Goal: Task Accomplishment & Management: Complete application form

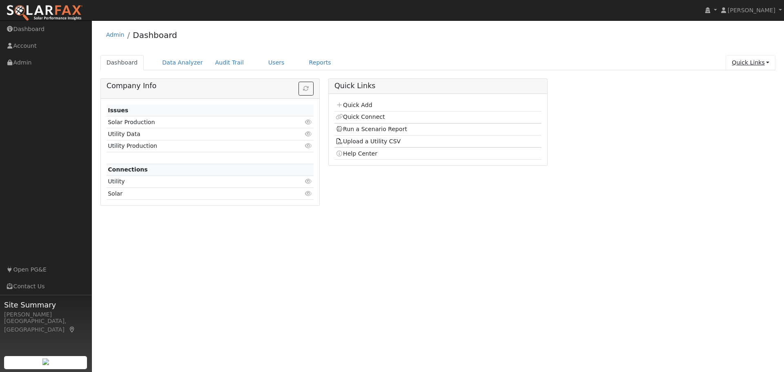
click at [746, 64] on link "Quick Links" at bounding box center [751, 62] width 50 height 15
click at [742, 78] on link "Quick Add" at bounding box center [734, 79] width 83 height 11
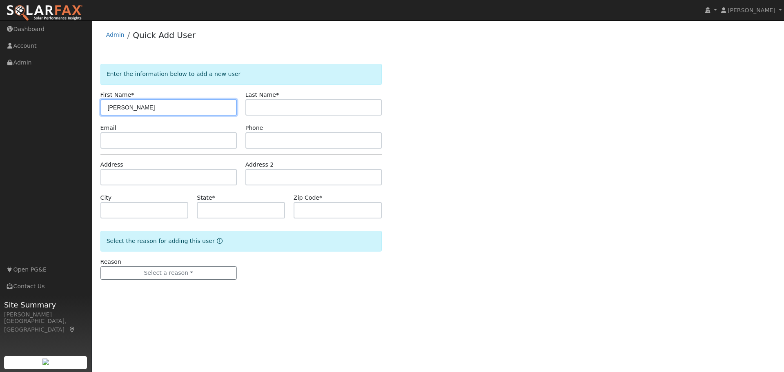
click at [140, 113] on input "[PERSON_NAME]" at bounding box center [168, 107] width 136 height 16
type input "[PERSON_NAME]"
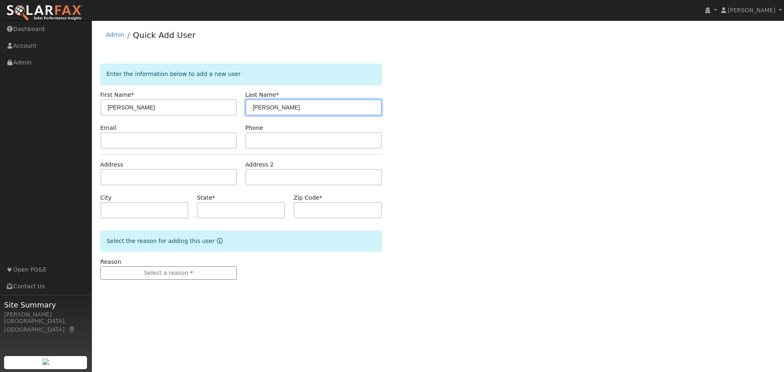
type input "[PERSON_NAME]"
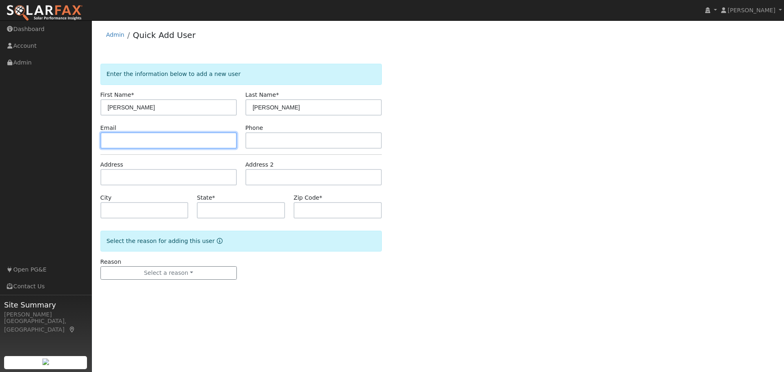
drag, startPoint x: 729, startPoint y: 181, endPoint x: 134, endPoint y: 136, distance: 596.8
click at [134, 136] on input "text" at bounding box center [168, 140] width 136 height 16
paste input "proodhuyzen@gmail.com"
type input "proodhuyzen@gmail.com"
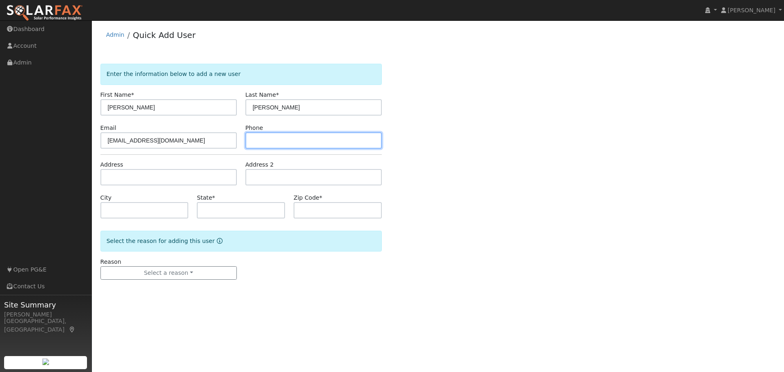
drag, startPoint x: 763, startPoint y: 211, endPoint x: 274, endPoint y: 143, distance: 494.1
click at [274, 143] on input "text" at bounding box center [313, 140] width 136 height 16
paste input "proodhuyzen@gmail.com"
type input "proodhuyzen@gmail.com"
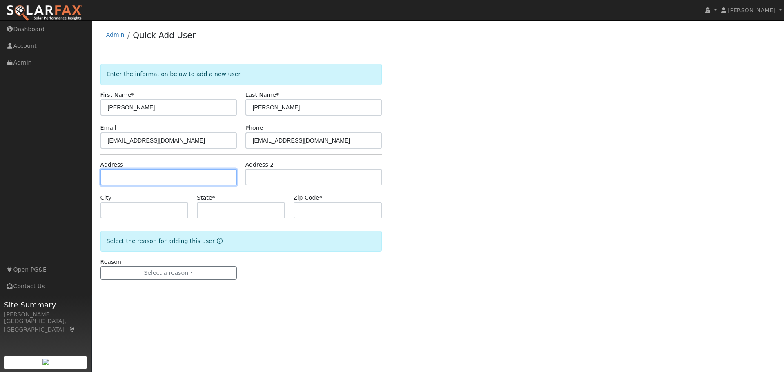
click at [128, 179] on input "text" at bounding box center [168, 177] width 136 height 16
type input "2249 La Quinta Street"
type input "Chico"
type input "CA"
type input "95928"
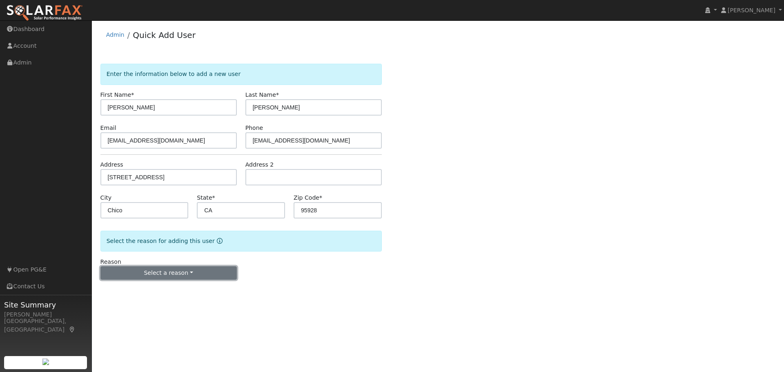
click at [159, 274] on button "Select a reason" at bounding box center [168, 273] width 136 height 14
click at [131, 290] on link "New lead" at bounding box center [146, 289] width 90 height 11
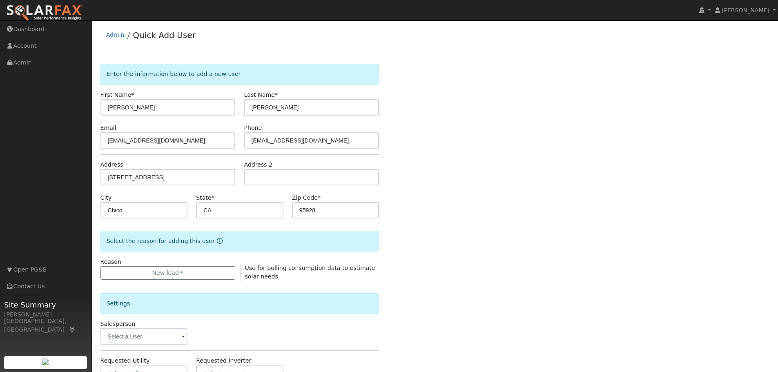
click at [501, 238] on div "Enter the information below to add a new user First Name * Brandon Last Name * …" at bounding box center [434, 294] width 669 height 461
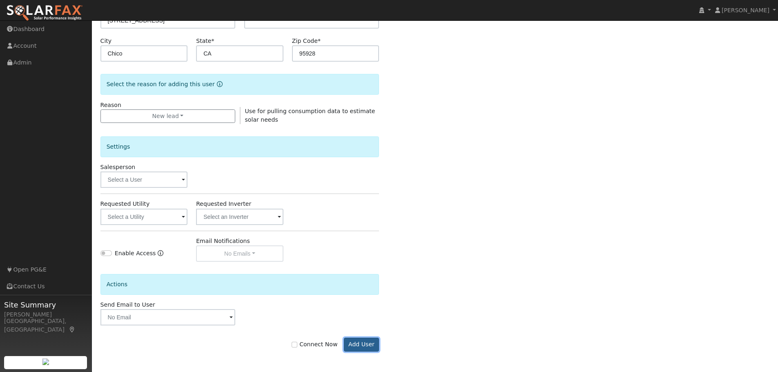
click at [364, 341] on button "Add User" at bounding box center [362, 345] width 36 height 14
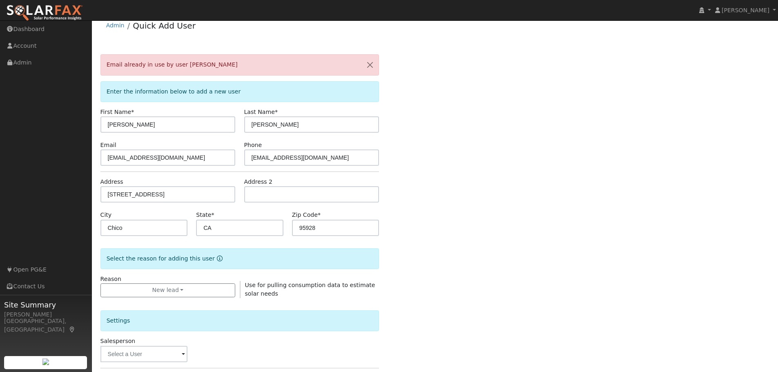
scroll to position [0, 0]
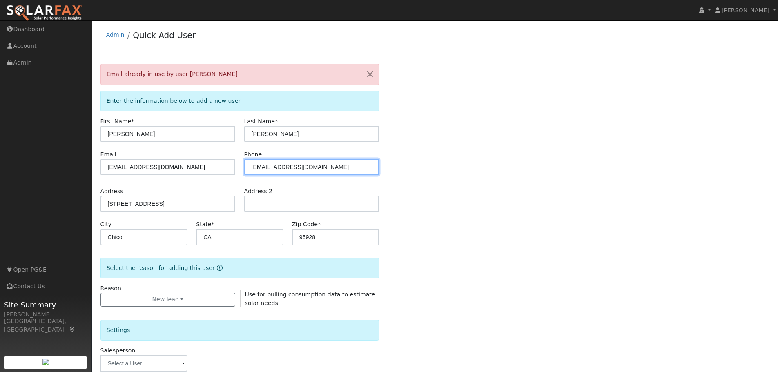
drag, startPoint x: 337, startPoint y: 169, endPoint x: 212, endPoint y: 167, distance: 124.6
click at [212, 167] on div "Email proodhuyzen@gmail.com Phone proodhuyzen@gmail.com" at bounding box center [240, 162] width 288 height 25
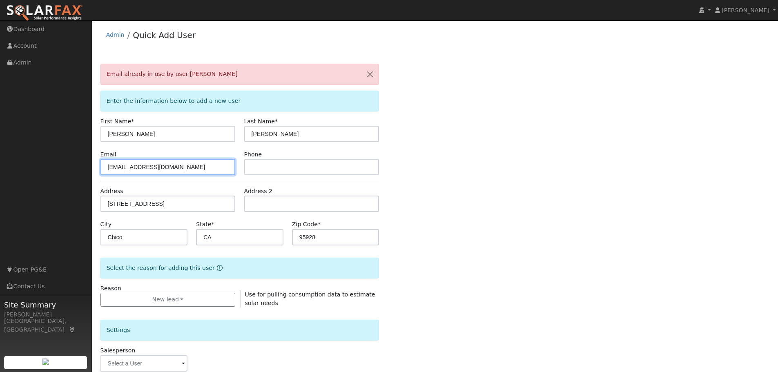
drag, startPoint x: 179, startPoint y: 165, endPoint x: 94, endPoint y: 162, distance: 85.4
click at [94, 162] on div "User Profile First name Last name Email Email Notifications No Emails No Emails…" at bounding box center [435, 287] width 686 height 535
drag, startPoint x: 505, startPoint y: 182, endPoint x: 591, endPoint y: 156, distance: 89.4
click at [506, 182] on div "Email already in use by user Peter Roodhuyzen Enter the information below to ad…" at bounding box center [434, 308] width 669 height 488
click at [128, 166] on input "text" at bounding box center [167, 167] width 135 height 16
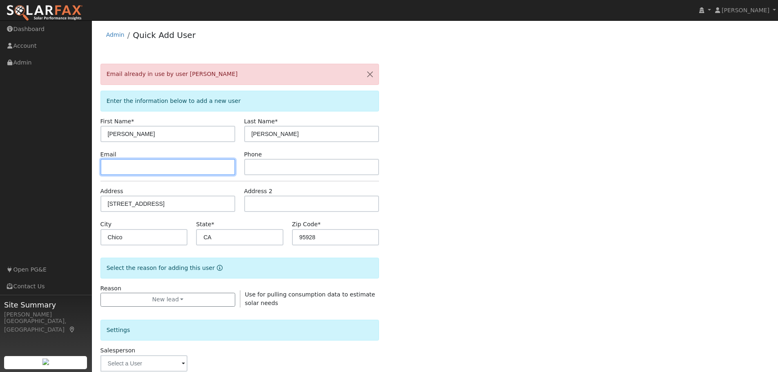
paste input "bbegley.bb@gmail.com"
type input "bbegley.bb@gmail.com"
click at [498, 196] on div "Email already in use by user Peter Roodhuyzen Enter the information below to ad…" at bounding box center [434, 308] width 669 height 488
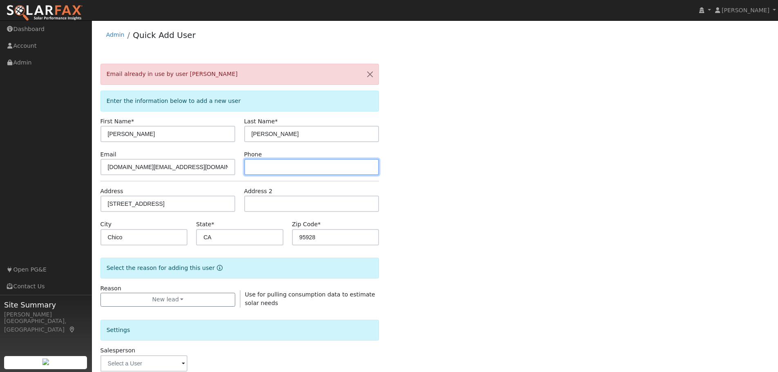
click at [266, 167] on input "text" at bounding box center [311, 167] width 135 height 16
paste input "(707) 208-8861"
type input "(707) 208-8861"
click at [534, 178] on div "Email already in use by user Peter Roodhuyzen Enter the information below to ad…" at bounding box center [434, 308] width 669 height 488
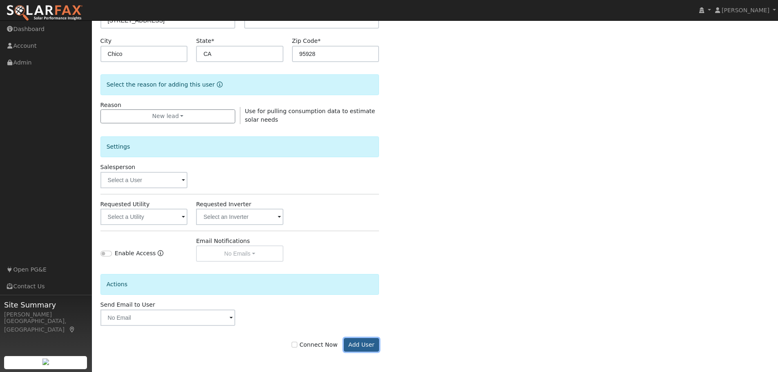
click at [358, 347] on button "Add User" at bounding box center [362, 345] width 36 height 14
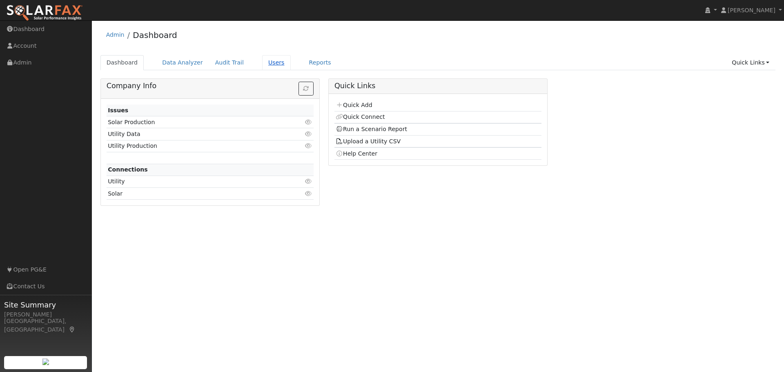
click at [262, 58] on link "Users" at bounding box center [276, 62] width 29 height 15
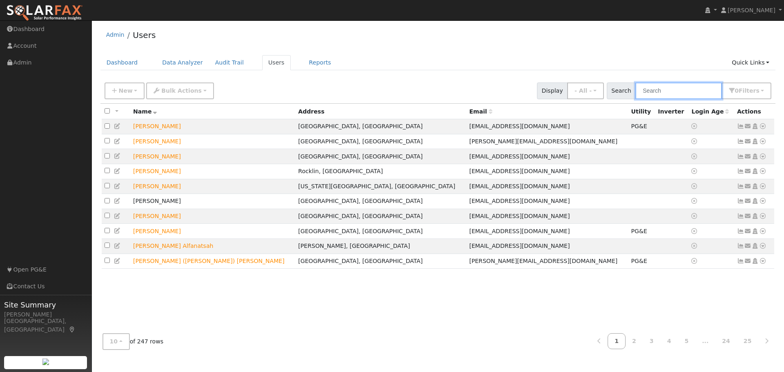
click at [703, 94] on input "text" at bounding box center [679, 91] width 87 height 17
type input "brandon"
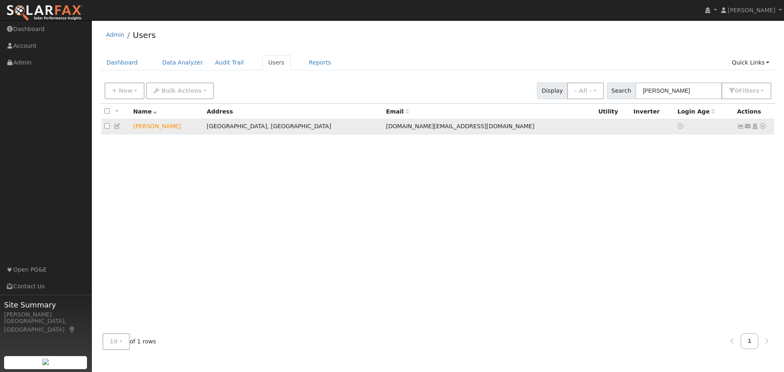
click at [762, 127] on icon at bounding box center [762, 126] width 7 height 6
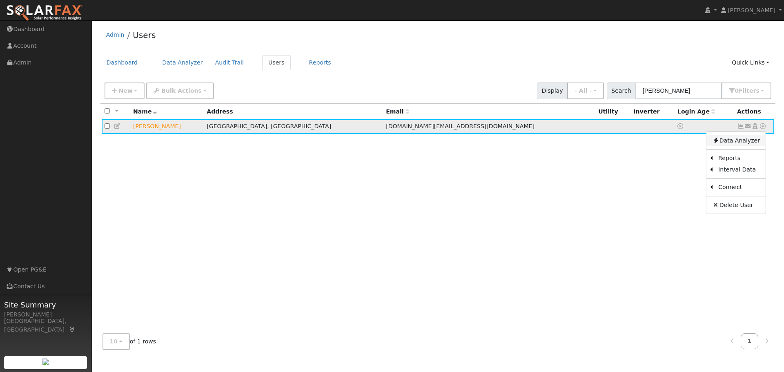
click at [738, 143] on link "Data Analyzer" at bounding box center [736, 140] width 59 height 11
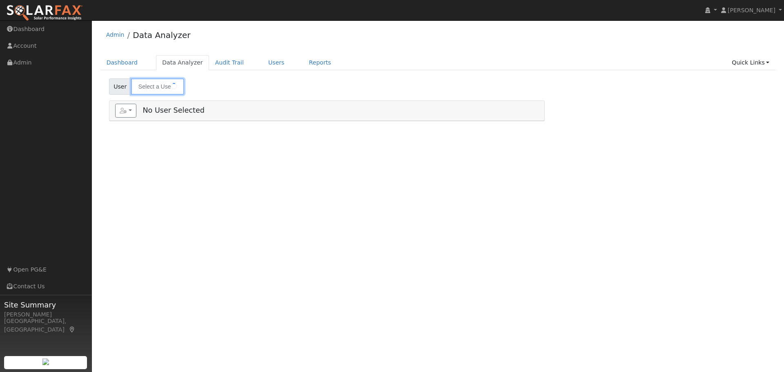
type input "[PERSON_NAME]"
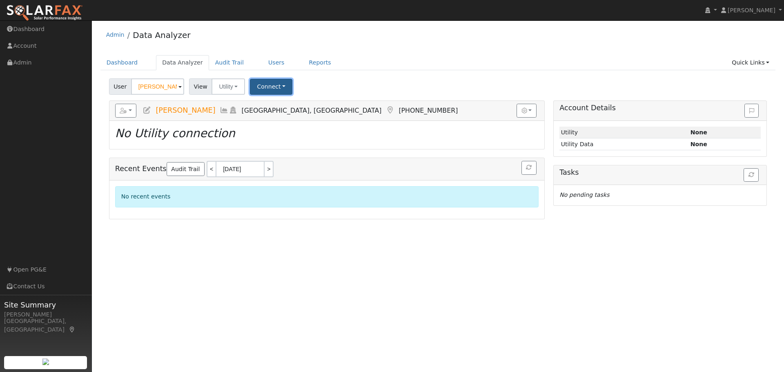
click at [273, 87] on button "Connect" at bounding box center [271, 87] width 42 height 16
click at [279, 107] on link "Select a Provider" at bounding box center [283, 104] width 64 height 11
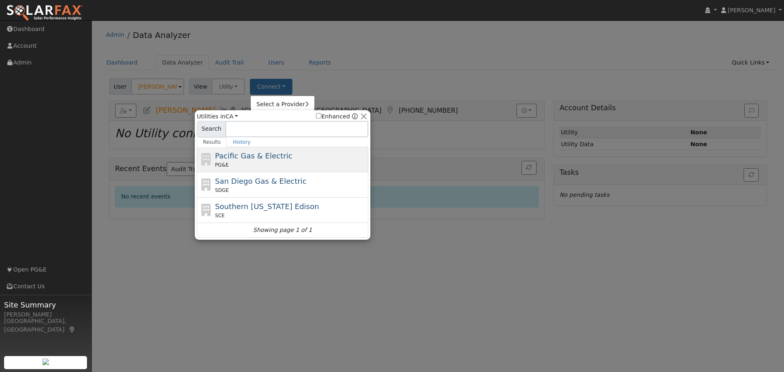
click at [286, 158] on div "Pacific Gas & Electric PG&E" at bounding box center [291, 159] width 152 height 18
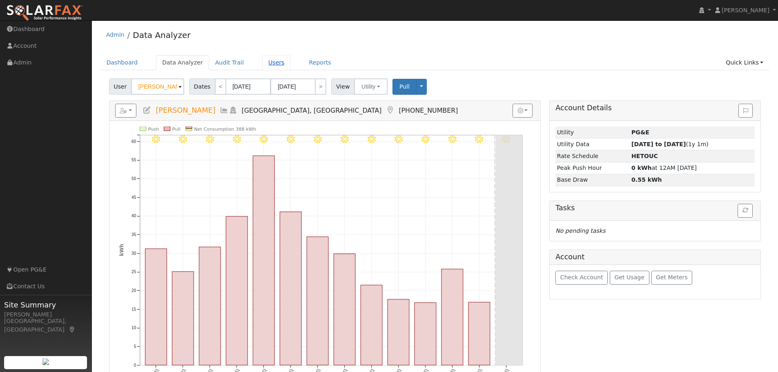
click at [262, 61] on link "Users" at bounding box center [276, 62] width 29 height 15
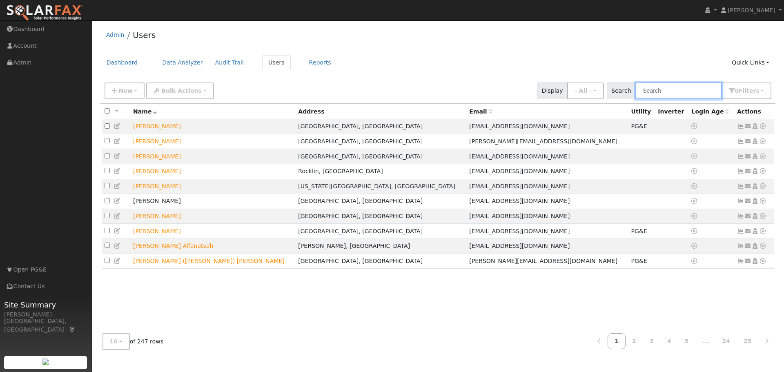
click at [678, 93] on input "text" at bounding box center [679, 91] width 87 height 17
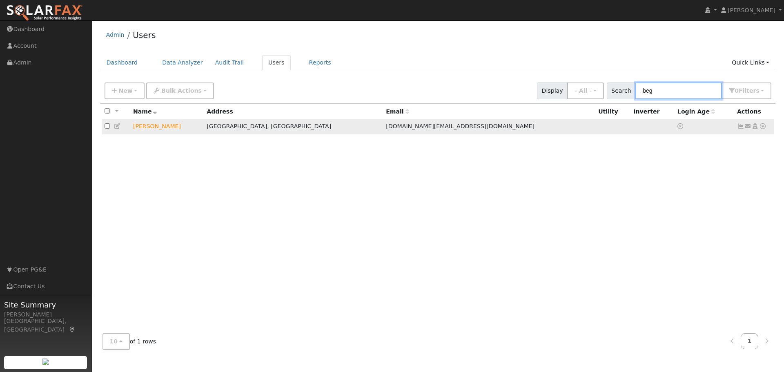
type input "beg"
click at [765, 127] on icon at bounding box center [762, 126] width 7 height 6
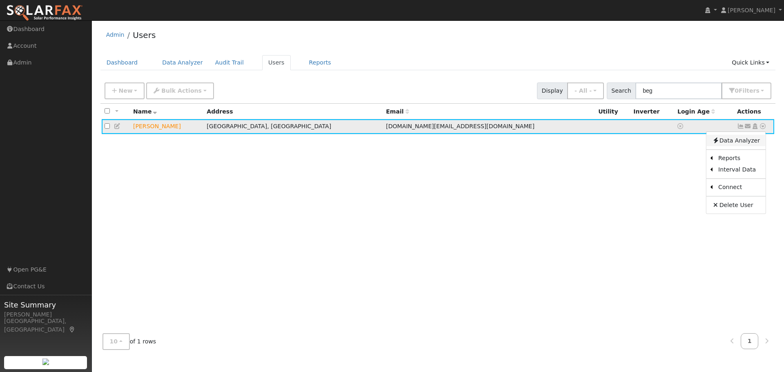
click at [732, 145] on link "Data Analyzer" at bounding box center [736, 140] width 59 height 11
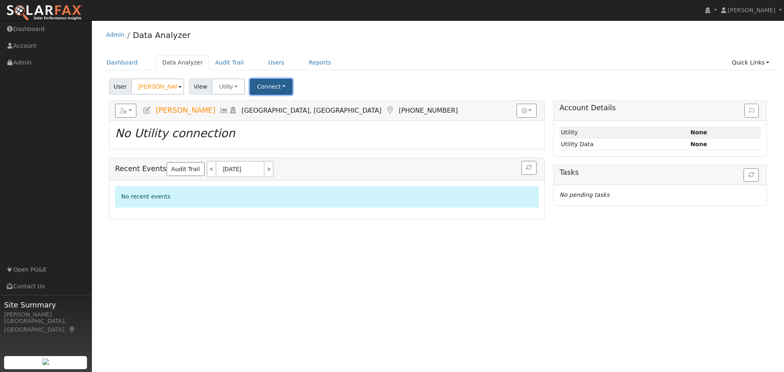
click at [263, 86] on button "Connect" at bounding box center [271, 87] width 42 height 16
click at [270, 105] on link "Select a Provider" at bounding box center [283, 104] width 64 height 11
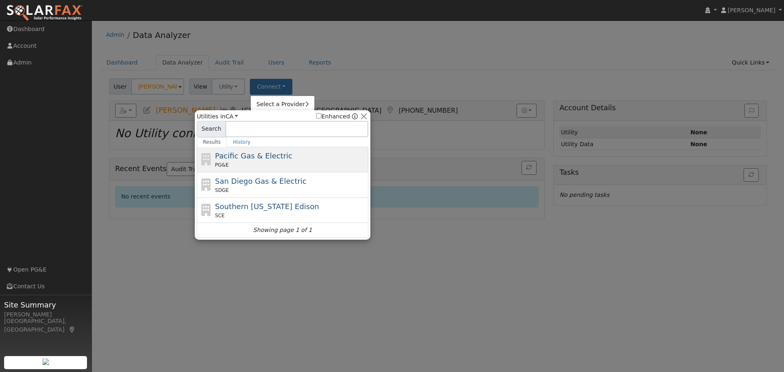
click at [252, 157] on span "Pacific Gas & Electric" at bounding box center [253, 156] width 77 height 9
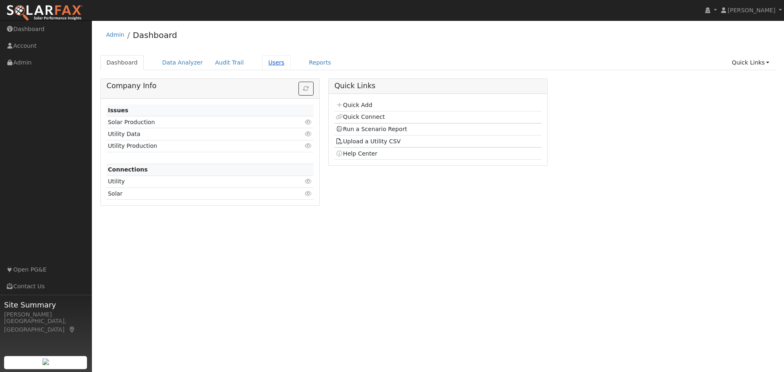
click at [264, 67] on link "Users" at bounding box center [276, 62] width 29 height 15
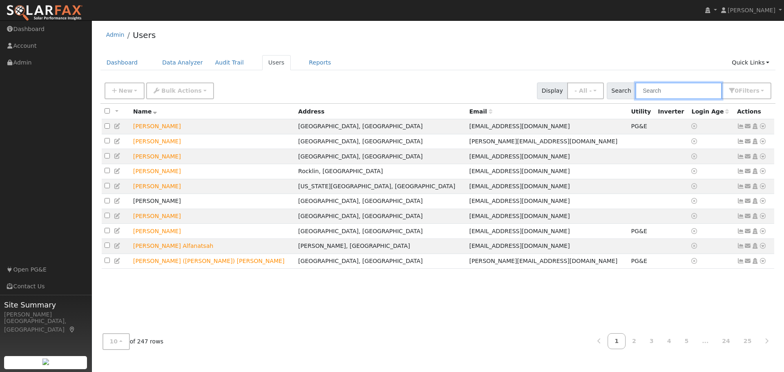
click at [643, 92] on input "text" at bounding box center [679, 91] width 87 height 17
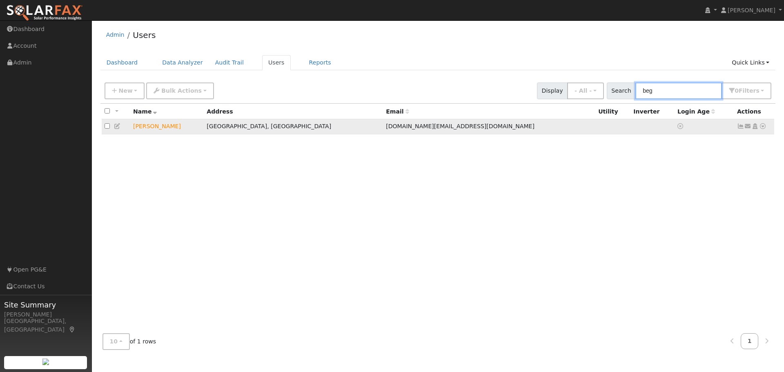
type input "beg"
click at [761, 129] on icon at bounding box center [762, 126] width 7 height 6
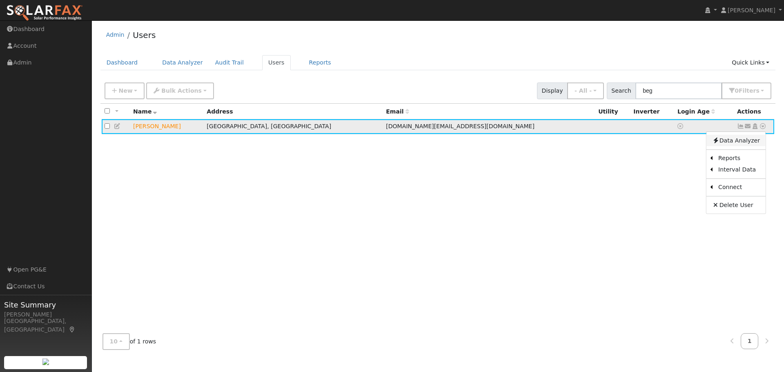
click at [736, 142] on link "Data Analyzer" at bounding box center [736, 140] width 59 height 11
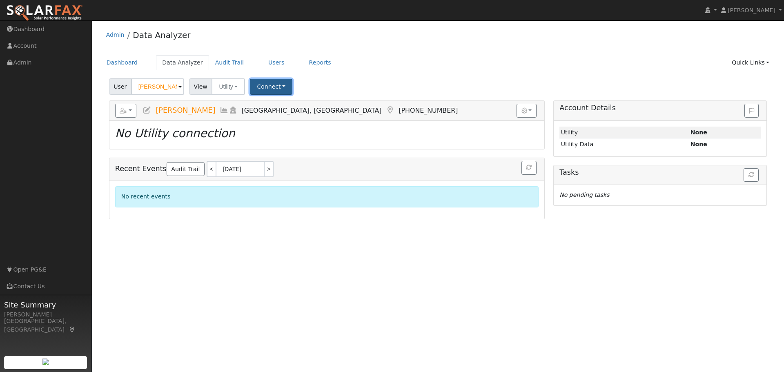
click at [257, 89] on button "Connect" at bounding box center [271, 87] width 42 height 16
click at [286, 103] on link "Select a Provider" at bounding box center [283, 104] width 64 height 11
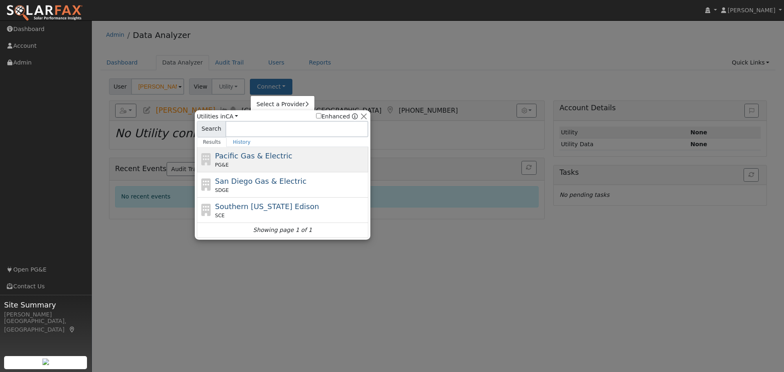
click at [288, 158] on div "Pacific Gas & Electric PG&E" at bounding box center [291, 159] width 152 height 18
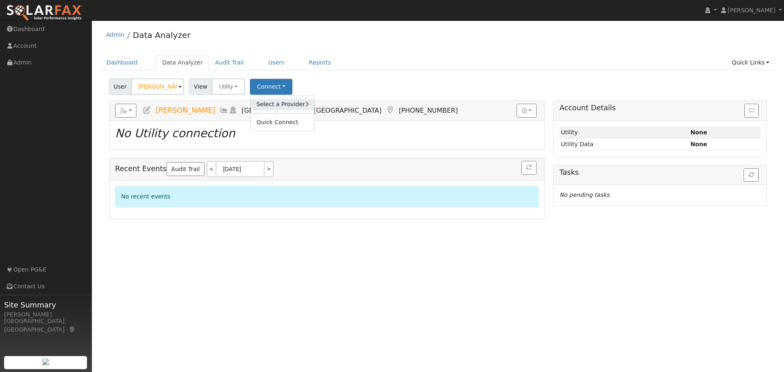
click at [276, 107] on link "Select a Provider" at bounding box center [283, 104] width 64 height 11
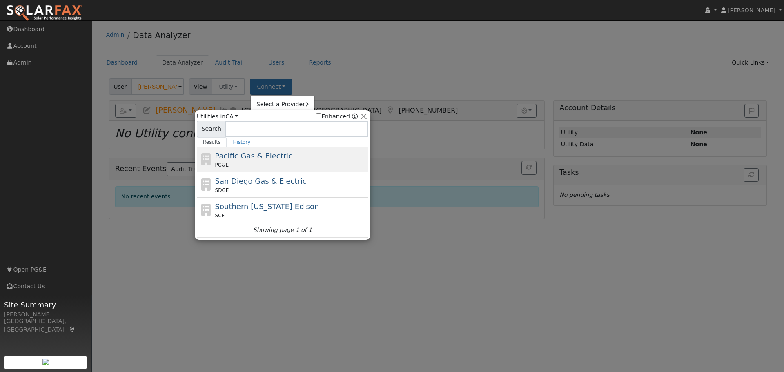
click at [266, 164] on div "PG&E" at bounding box center [291, 164] width 152 height 7
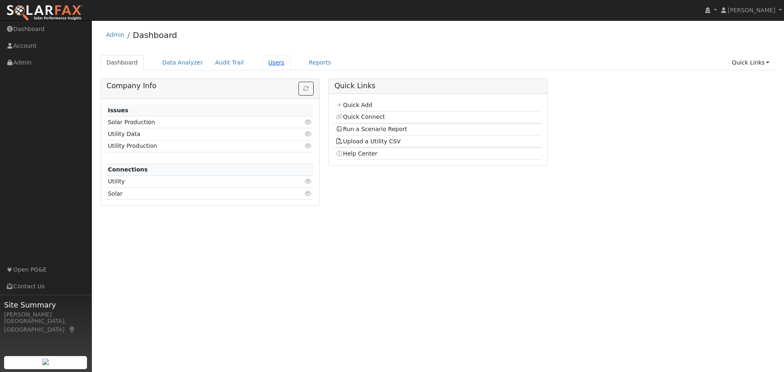
click at [262, 63] on link "Users" at bounding box center [276, 62] width 29 height 15
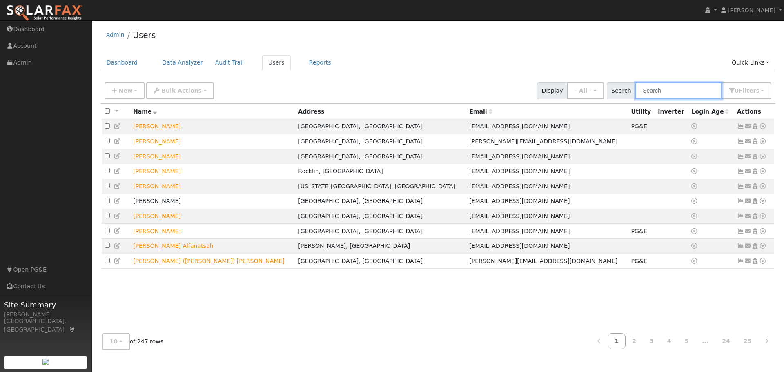
click at [690, 94] on input "text" at bounding box center [679, 91] width 87 height 17
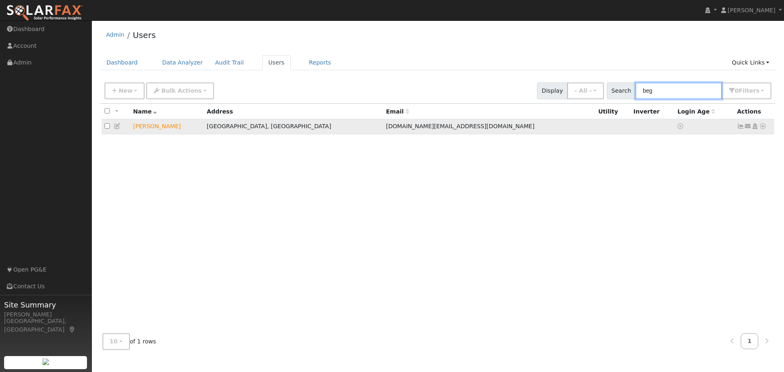
type input "beg"
click at [762, 128] on icon at bounding box center [762, 126] width 7 height 6
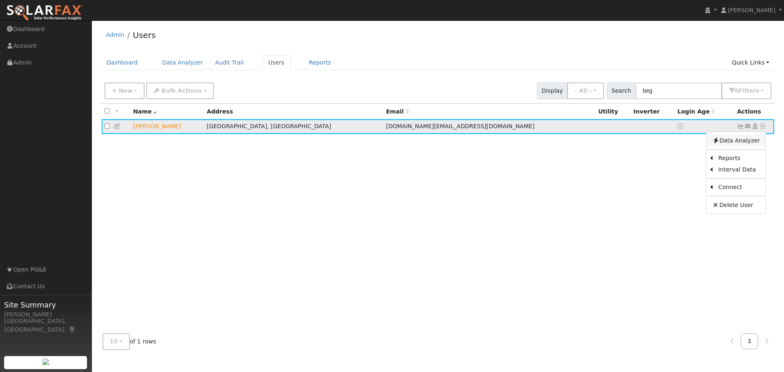
click at [733, 143] on link "Data Analyzer" at bounding box center [736, 140] width 59 height 11
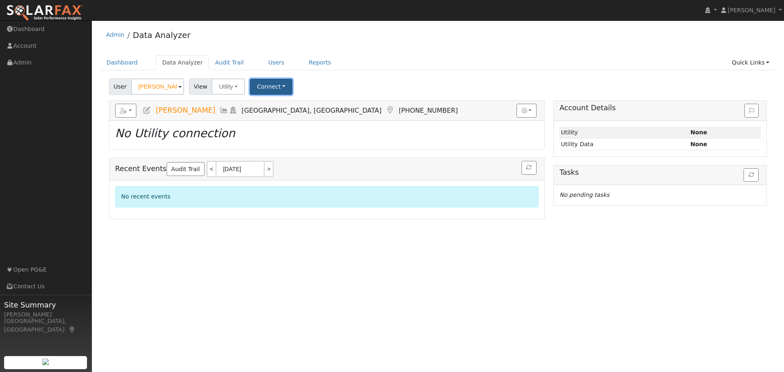
click at [265, 88] on button "Connect" at bounding box center [271, 87] width 42 height 16
click at [280, 105] on link "Select a Provider" at bounding box center [283, 104] width 64 height 11
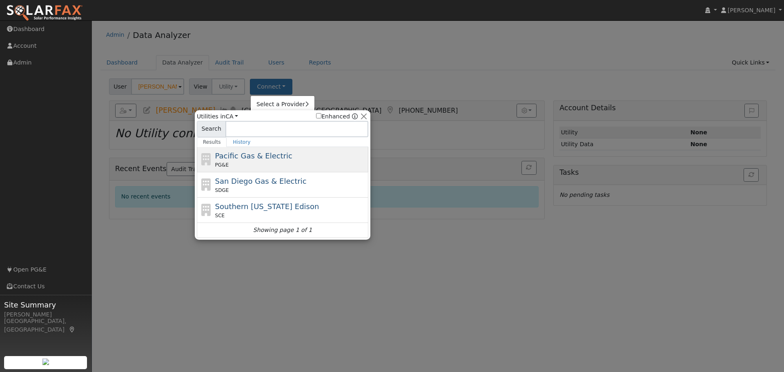
click at [270, 163] on div "PG&E" at bounding box center [291, 164] width 152 height 7
